Goal: Navigation & Orientation: Find specific page/section

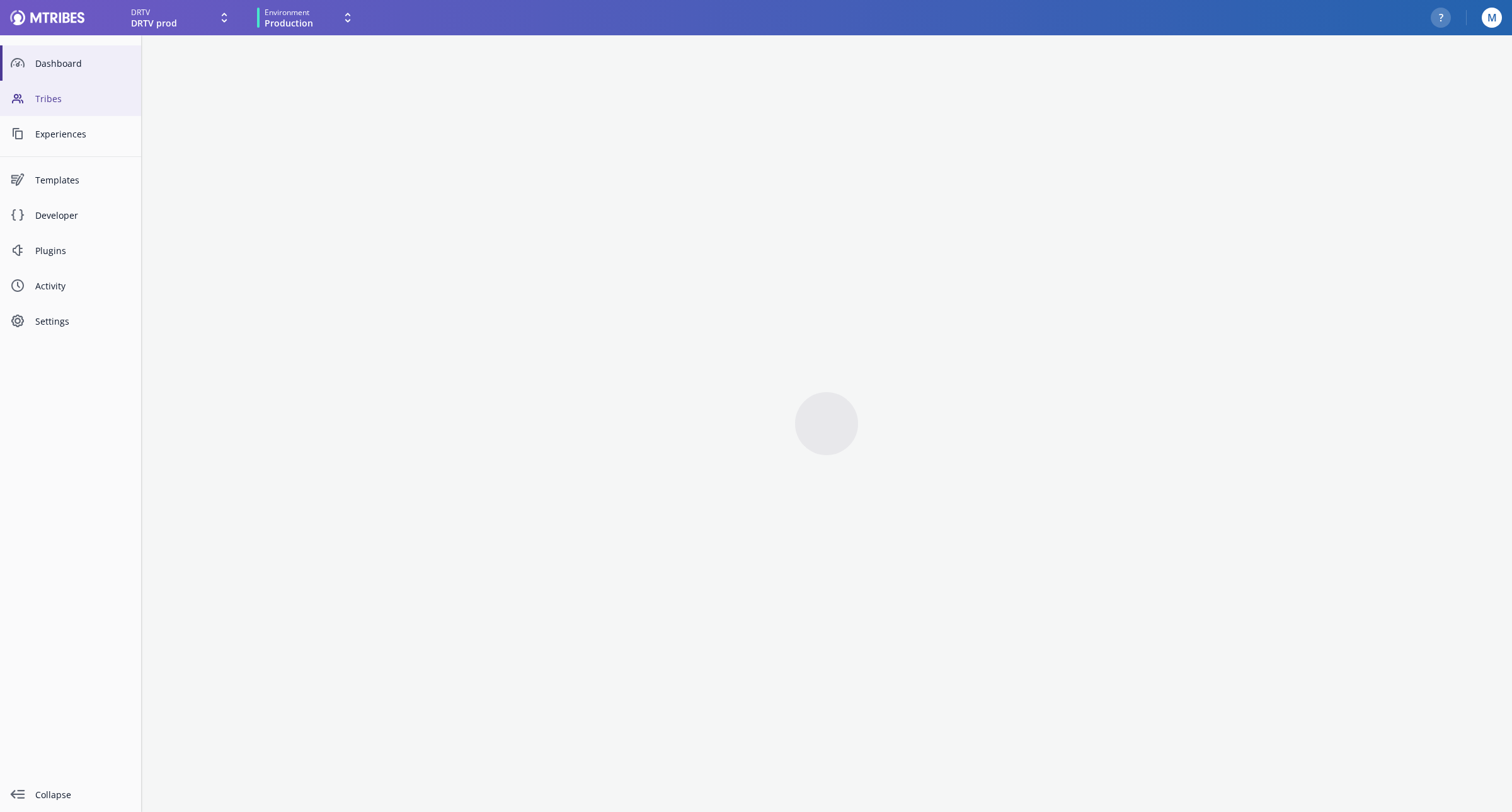
click at [74, 97] on span "Tribes" at bounding box center [83, 99] width 96 height 13
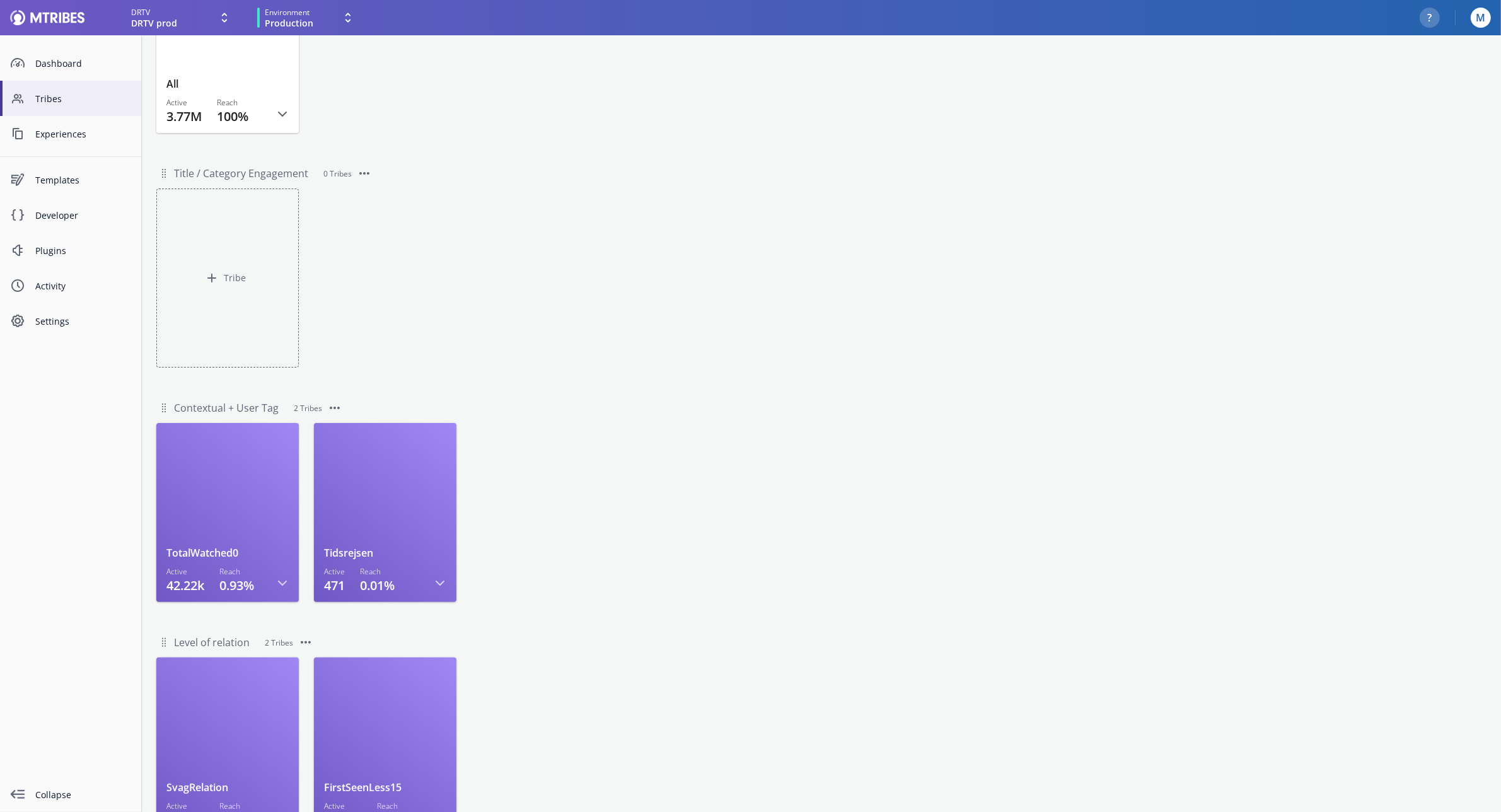
scroll to position [227, 0]
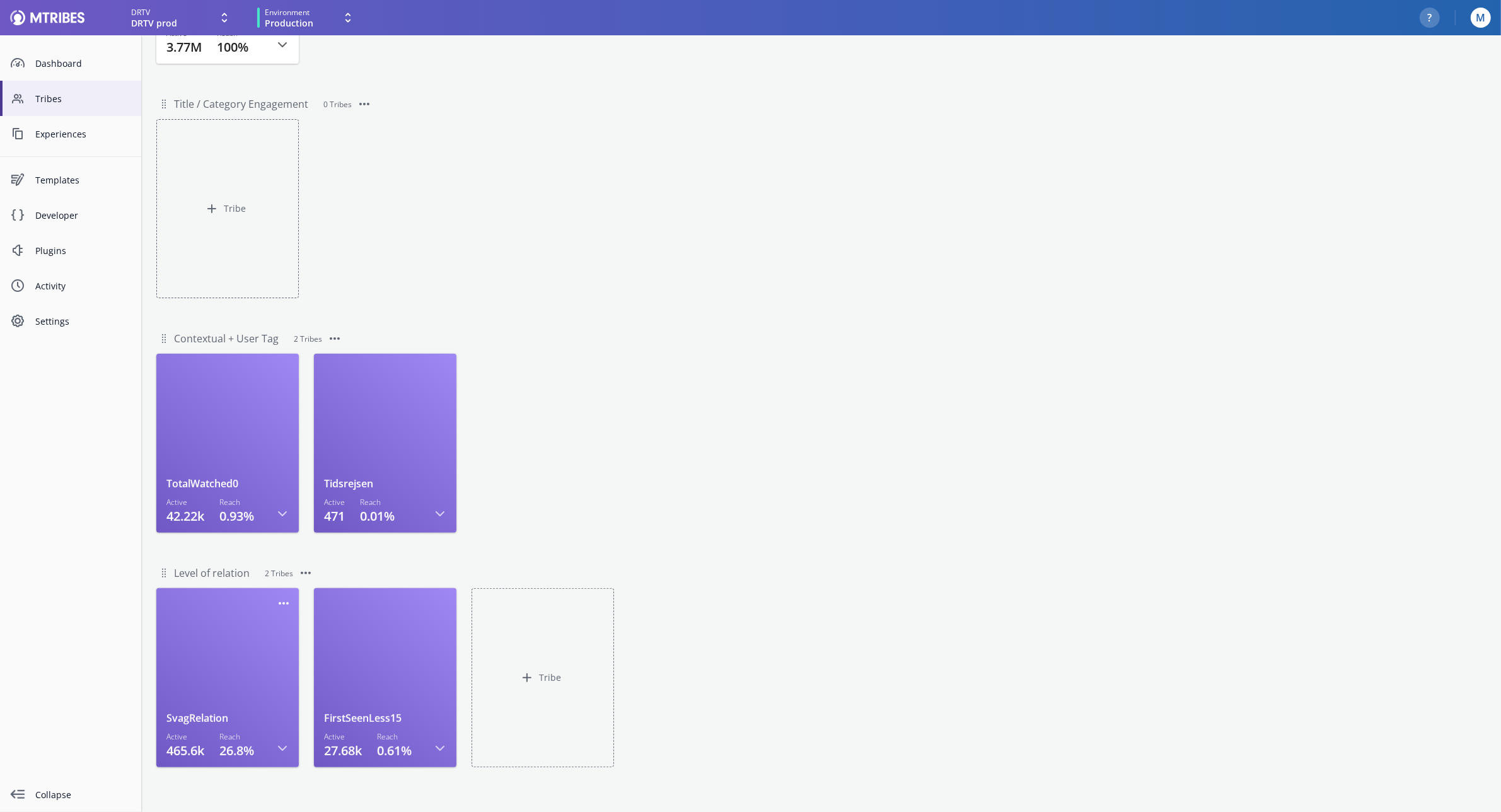
click at [228, 626] on div at bounding box center [227, 654] width 122 height 113
